Goal: Task Accomplishment & Management: Manage account settings

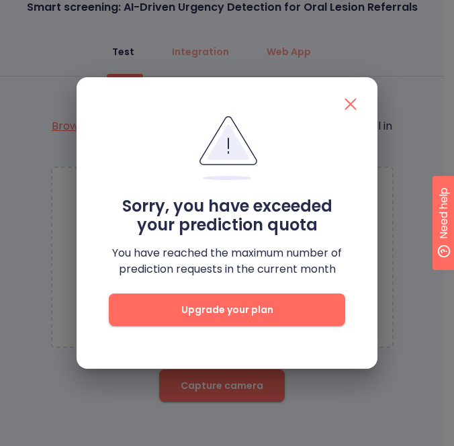
click at [355, 105] on icon "button" at bounding box center [350, 103] width 21 height 21
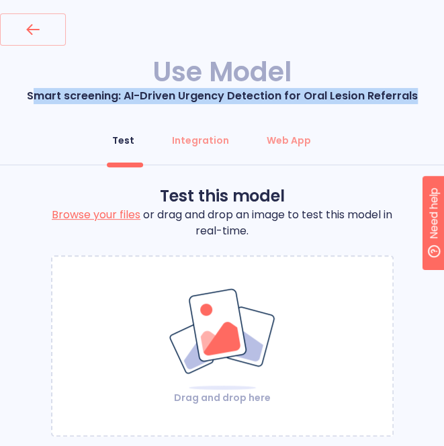
drag, startPoint x: 36, startPoint y: 97, endPoint x: 421, endPoint y: 97, distance: 385.8
click at [421, 97] on p "Smart screening: AI-Driven Urgency Detection for Oral Lesion Referrals" at bounding box center [222, 96] width 444 height 16
drag, startPoint x: 421, startPoint y: 97, endPoint x: 376, endPoint y: 97, distance: 45.6
copy p "mart screening: AI-Driven Urgency Detection for Oral Lesion Referrals"
click at [56, 36] on button "button" at bounding box center [33, 29] width 66 height 32
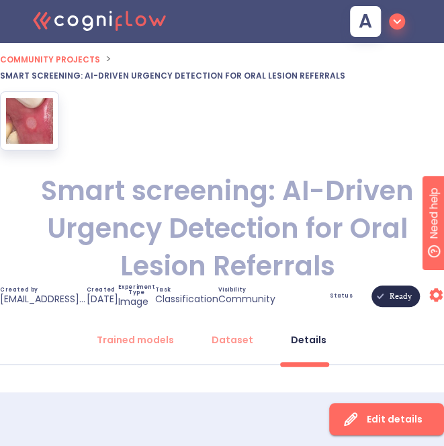
click at [389, 19] on icon "button" at bounding box center [396, 21] width 16 height 16
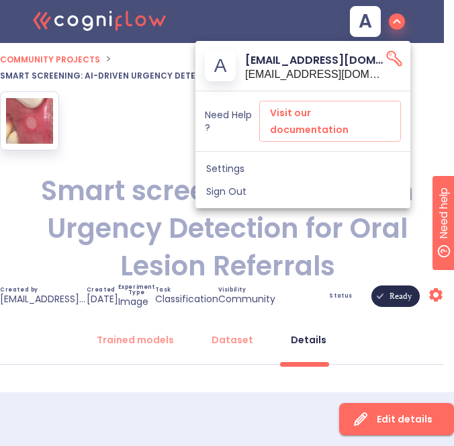
click at [248, 185] on span "Sign Out" at bounding box center [302, 191] width 193 height 12
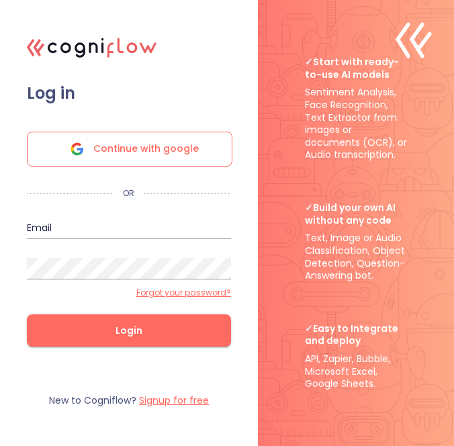
click at [160, 151] on span "Continue with google" at bounding box center [145, 149] width 105 height 34
click at [204, 159] on div "Continue with google" at bounding box center [129, 149] width 205 height 35
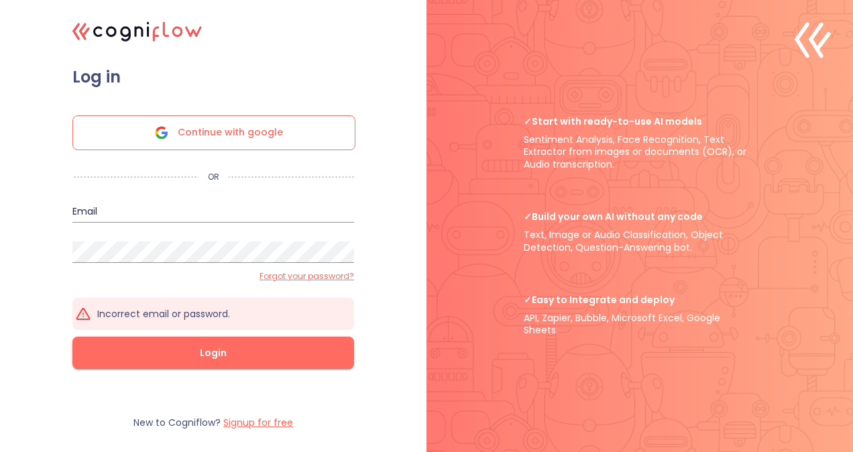
click at [266, 123] on span "Continue with google" at bounding box center [230, 133] width 105 height 34
click at [149, 375] on form "Log in Continue with google OR Email Password Forgot your password? Incorrect e…" at bounding box center [213, 231] width 335 height 329
click at [242, 423] on label "Signup for free" at bounding box center [258, 422] width 70 height 13
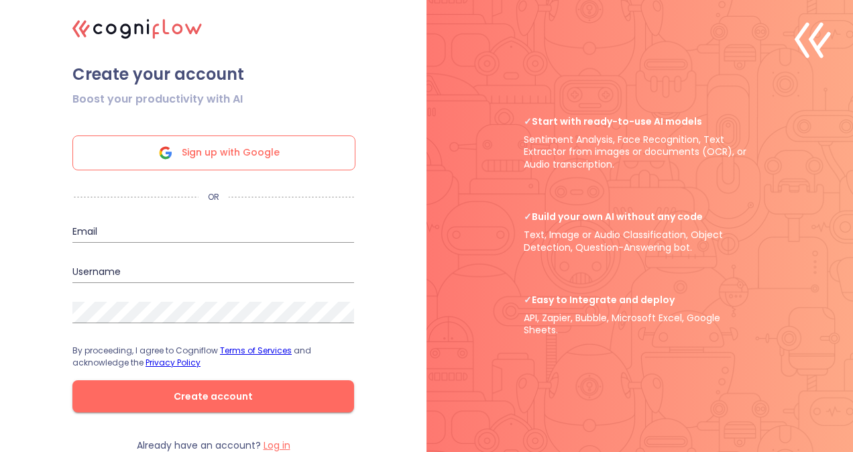
click at [255, 154] on span "Sign up with Google" at bounding box center [231, 153] width 98 height 34
click at [209, 141] on span "Sign up with Google" at bounding box center [231, 153] width 98 height 34
